Goal: Task Accomplishment & Management: Manage account settings

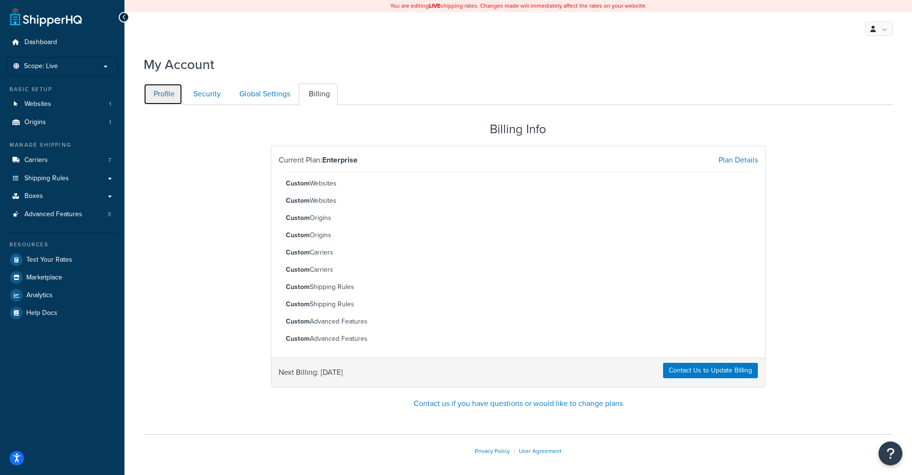
click at [159, 101] on link "Profile" at bounding box center [163, 94] width 39 height 22
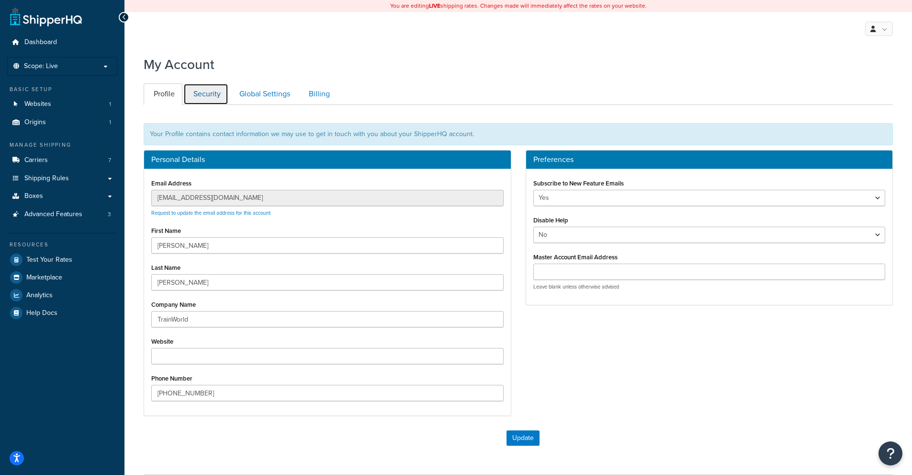
click at [211, 93] on link "Security" at bounding box center [205, 94] width 45 height 22
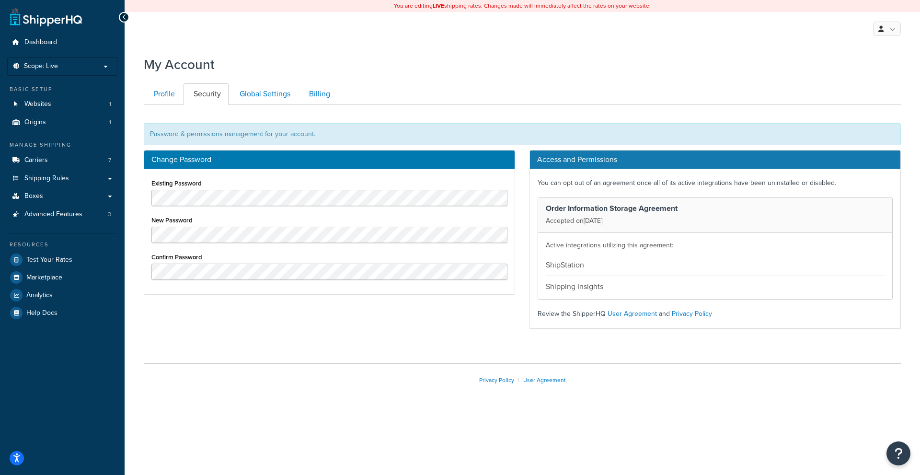
click at [269, 109] on div at bounding box center [522, 111] width 771 height 13
click at [272, 102] on link "Global Settings" at bounding box center [263, 94] width 68 height 22
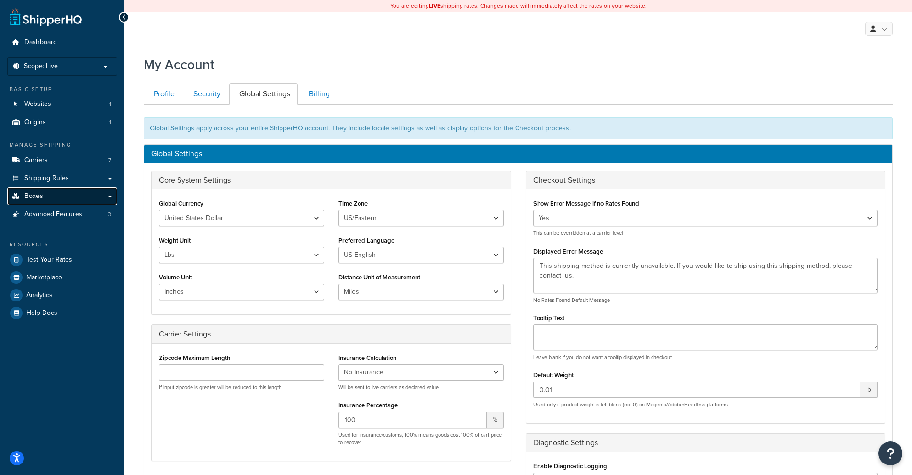
click at [49, 195] on link "Boxes" at bounding box center [62, 196] width 110 height 18
click at [57, 219] on link "Advanced Features 3" at bounding box center [62, 214] width 110 height 18
click at [56, 217] on span "Advanced Features" at bounding box center [53, 214] width 58 height 8
click at [327, 100] on link "Billing" at bounding box center [318, 94] width 39 height 22
